Goal: Information Seeking & Learning: Understand process/instructions

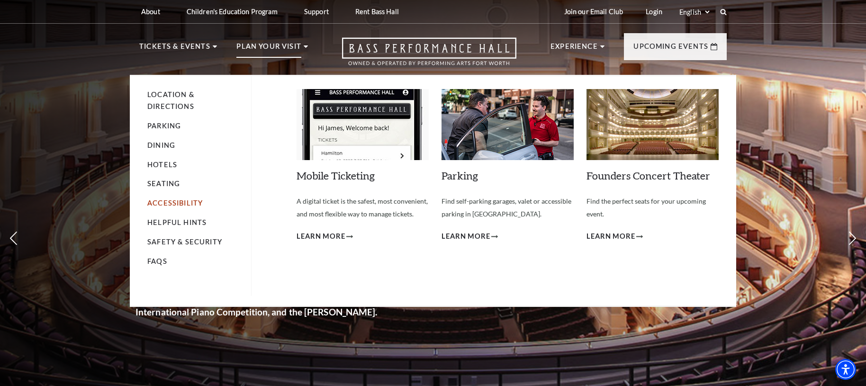
click at [176, 203] on link "Accessibility" at bounding box center [174, 203] width 55 height 8
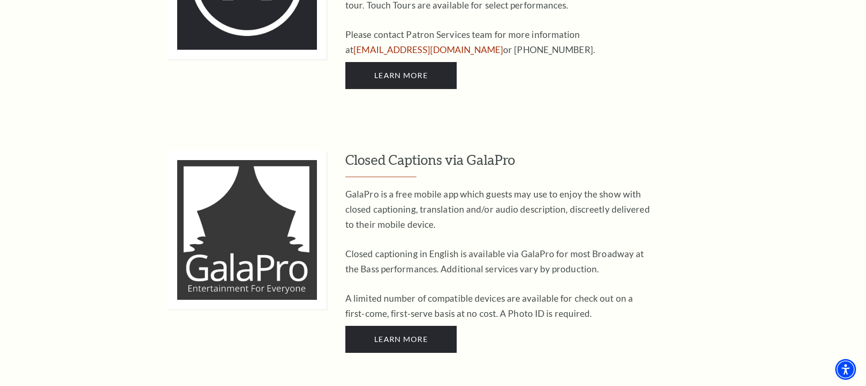
scroll to position [2135, 0]
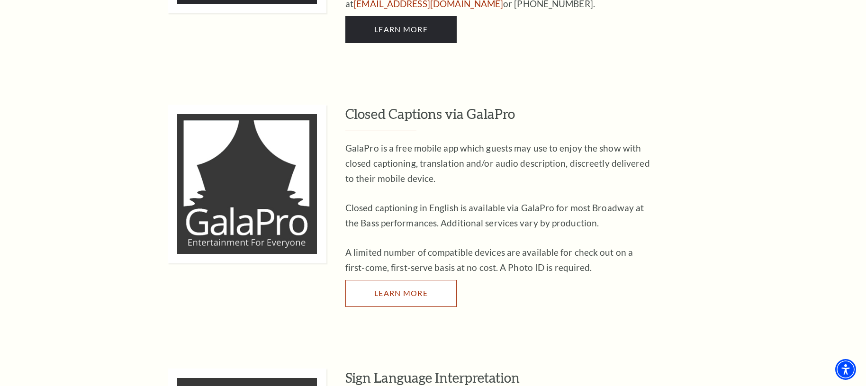
click at [401, 289] on span "Learn More" at bounding box center [401, 293] width 54 height 9
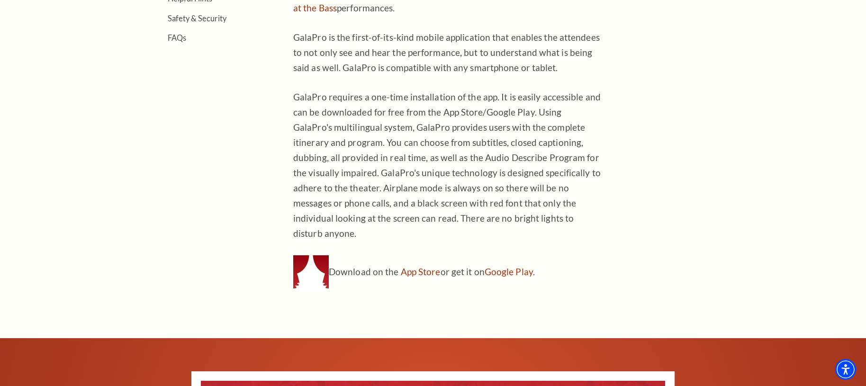
scroll to position [442, 0]
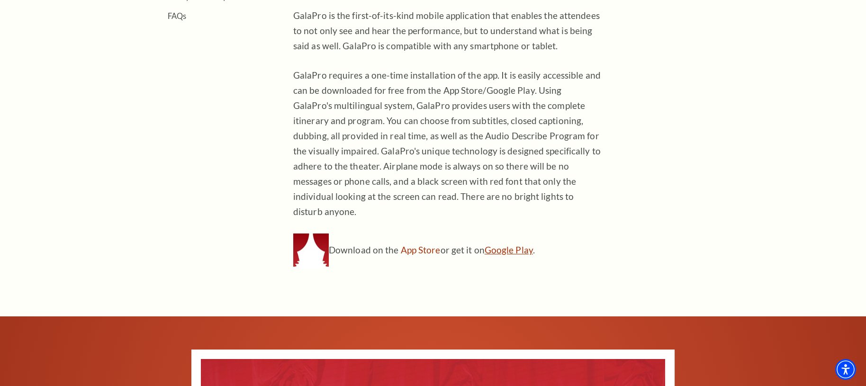
click at [504, 245] on link "Google Play" at bounding box center [509, 250] width 48 height 11
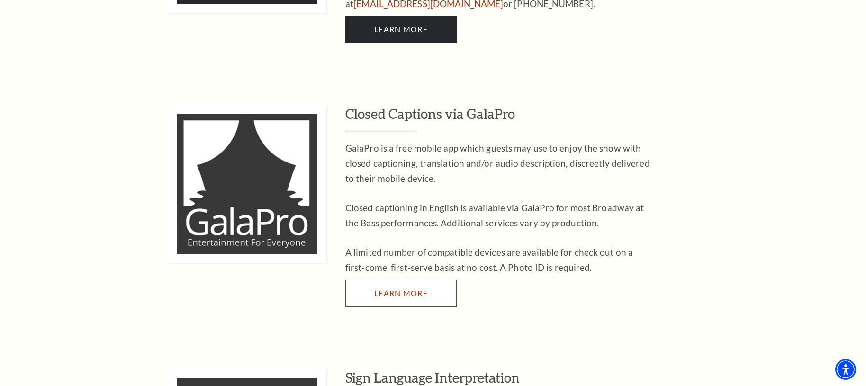
click at [383, 289] on span "Learn More" at bounding box center [401, 293] width 54 height 9
click at [397, 289] on span "Learn More" at bounding box center [401, 293] width 54 height 9
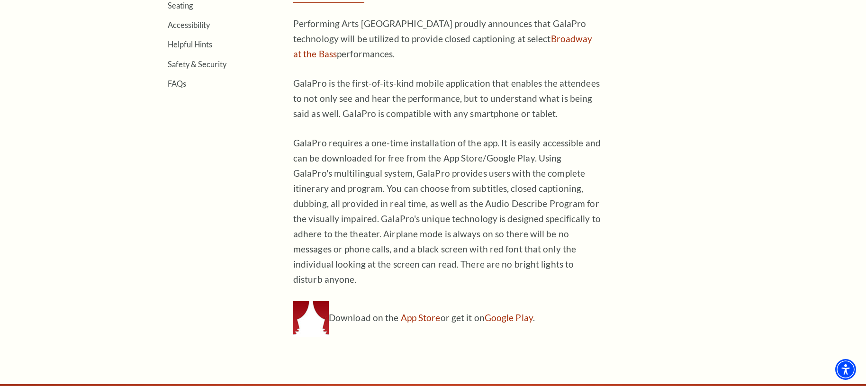
scroll to position [398, 0]
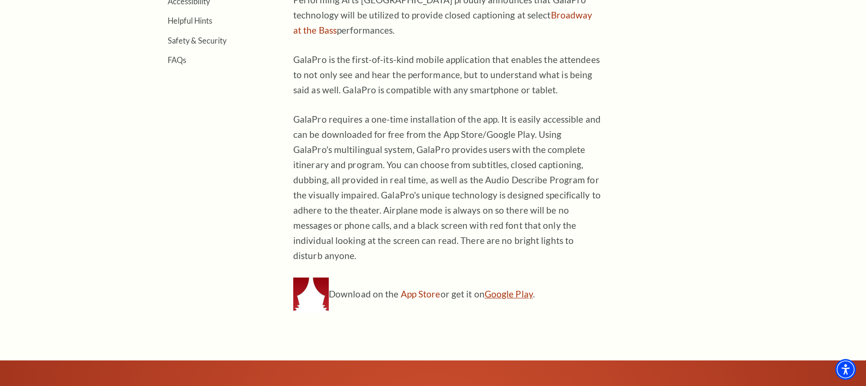
click at [503, 289] on link "Google Play" at bounding box center [509, 294] width 48 height 11
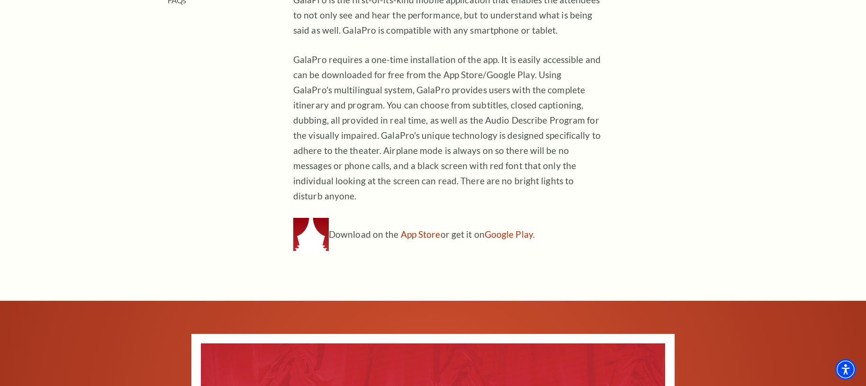
scroll to position [515, 0]
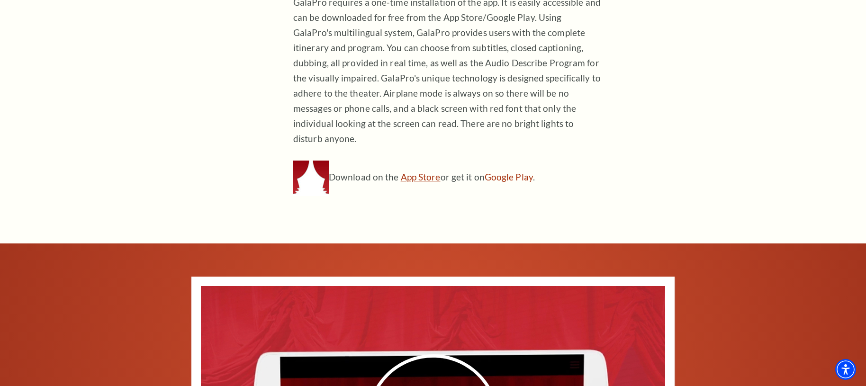
click at [405, 172] on link "App Store" at bounding box center [421, 177] width 40 height 11
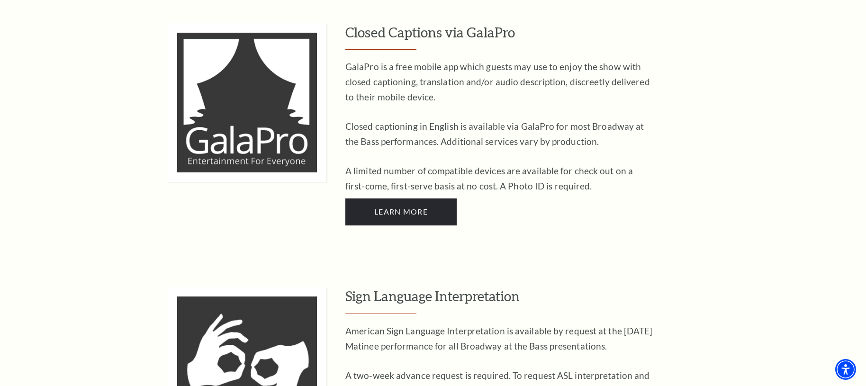
scroll to position [2238, 0]
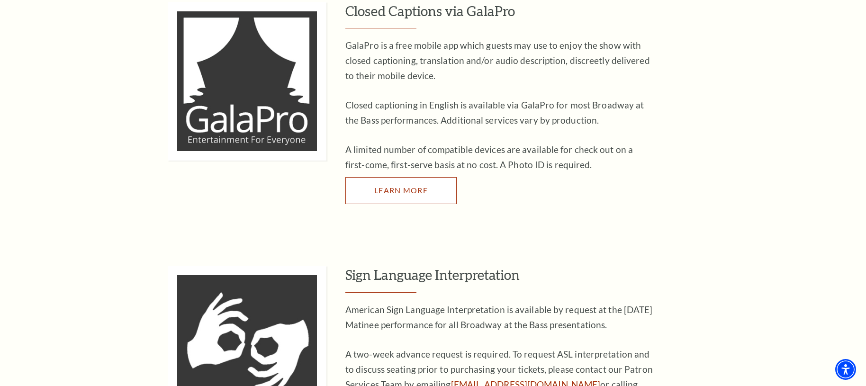
click at [406, 186] on span "Learn More" at bounding box center [401, 190] width 54 height 9
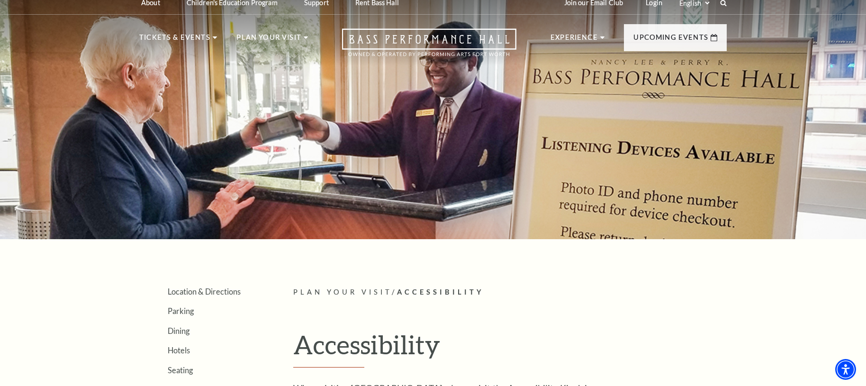
scroll to position [0, 0]
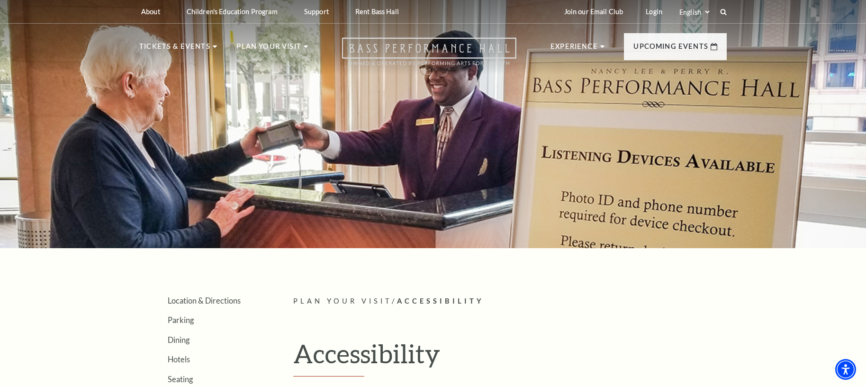
click at [384, 55] on icon "Open this option" at bounding box center [429, 51] width 174 height 28
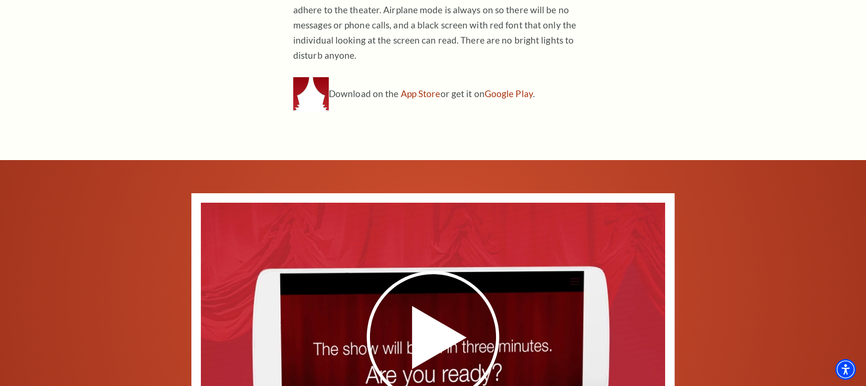
scroll to position [608, 0]
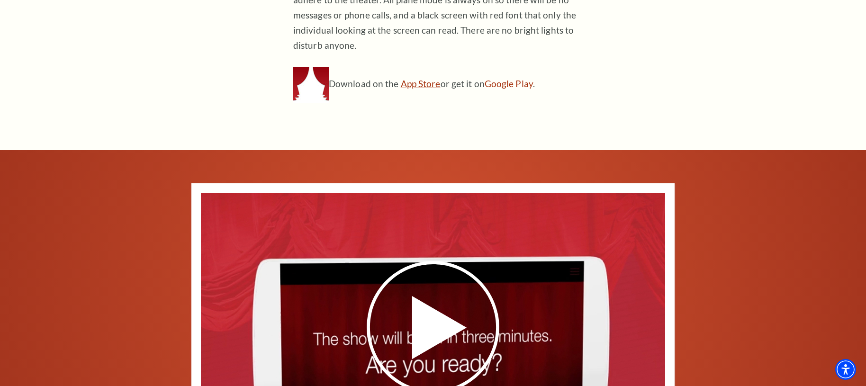
click at [418, 78] on link "App Store" at bounding box center [421, 83] width 40 height 11
